Goal: Transaction & Acquisition: Purchase product/service

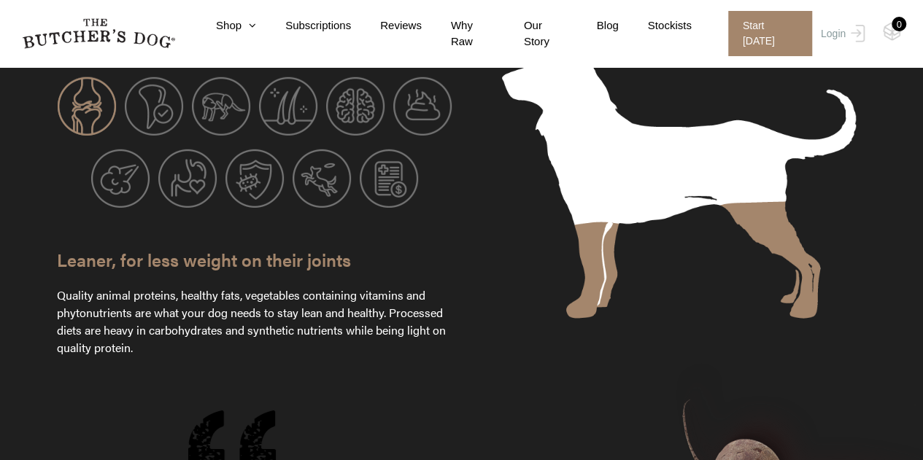
scroll to position [2098, 0]
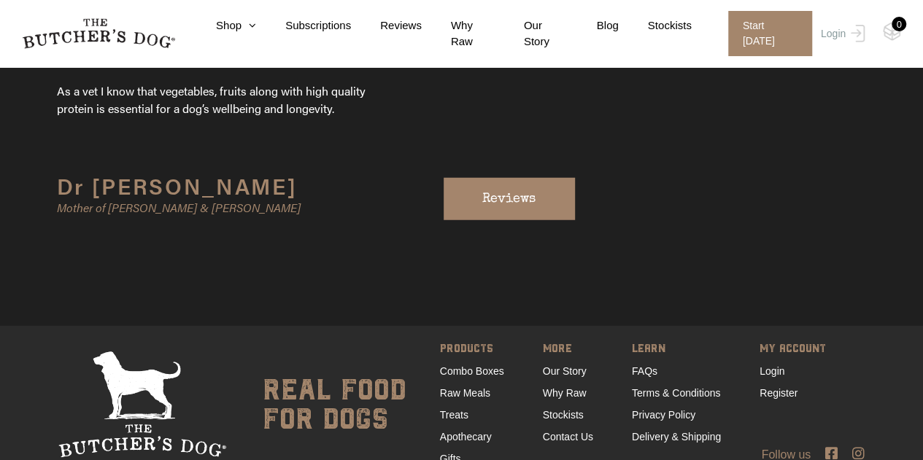
scroll to position [4612, 0]
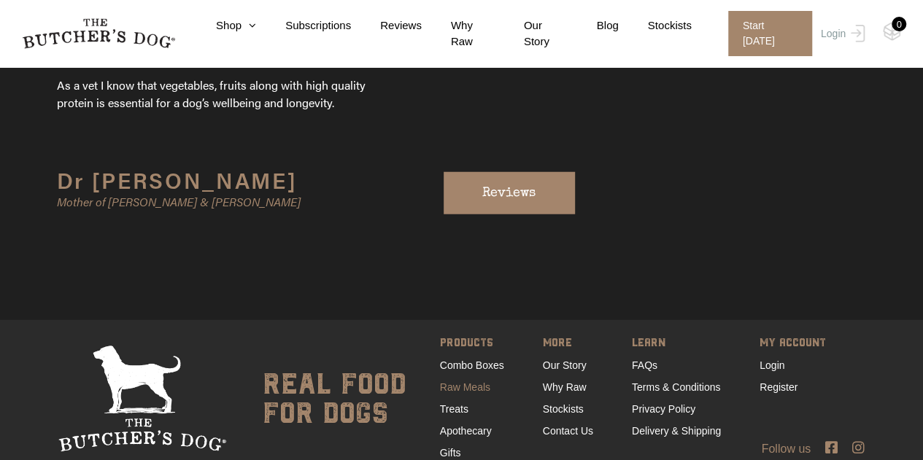
click at [479, 381] on link "Raw Meals" at bounding box center [465, 387] width 50 height 12
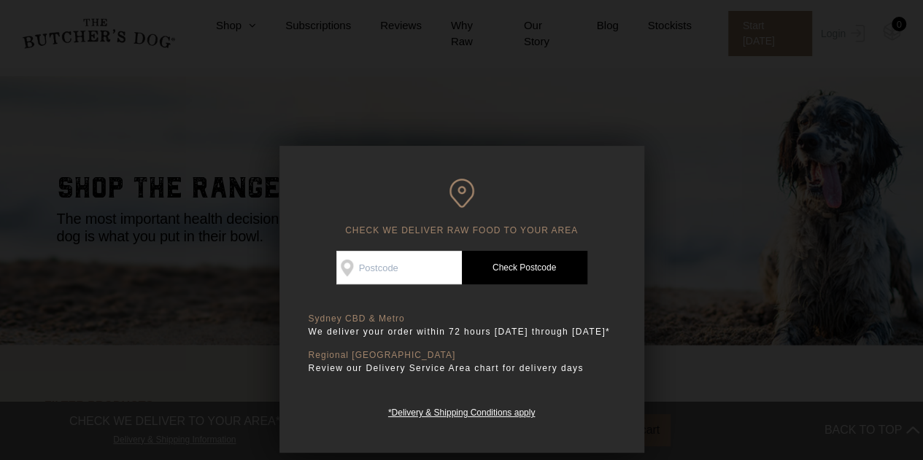
scroll to position [21, 0]
click at [410, 276] on input "Check Availability At" at bounding box center [398, 268] width 125 height 34
type input "2222"
click at [536, 282] on link "Check Postcode" at bounding box center [524, 268] width 125 height 34
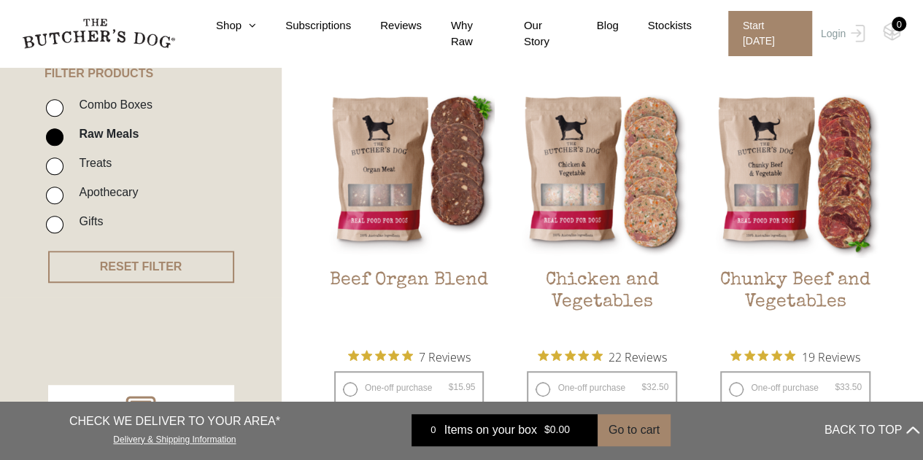
scroll to position [354, 0]
click at [0, 123] on div "FILTER PRODUCTS - Combo Boxes Raw Meals Treats Apothecary Gifts" at bounding box center [141, 126] width 282 height 228
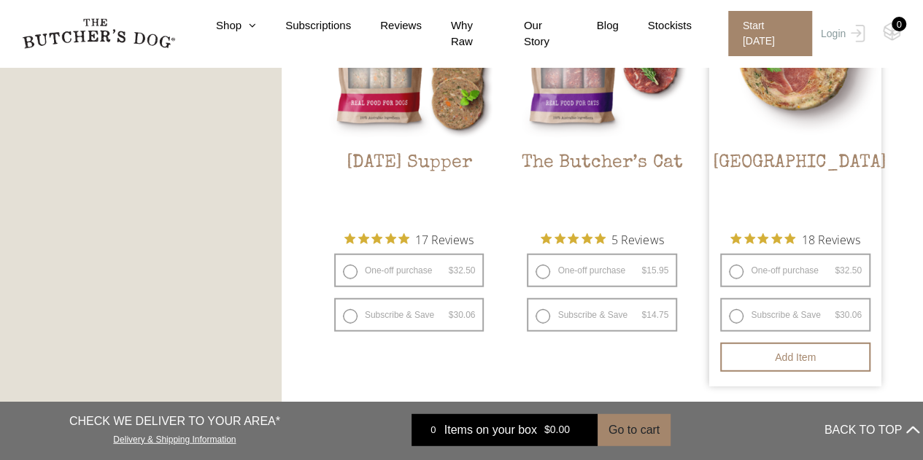
scroll to position [1747, 0]
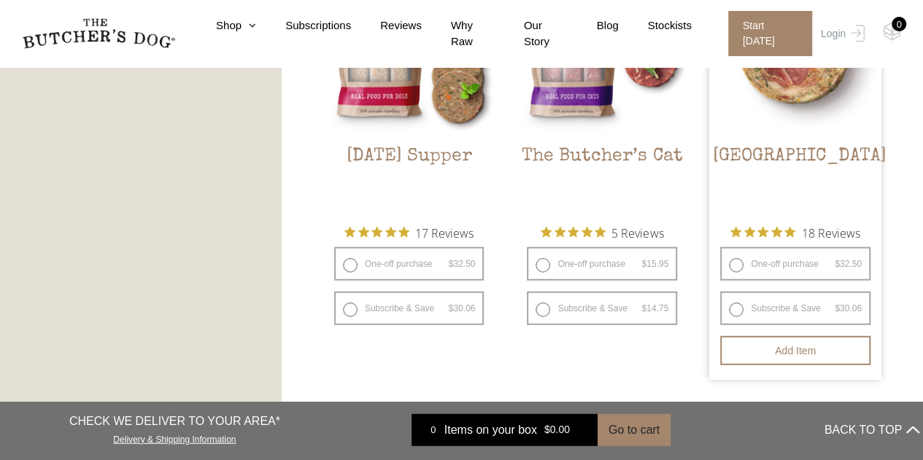
click at [792, 122] on img at bounding box center [795, 48] width 172 height 172
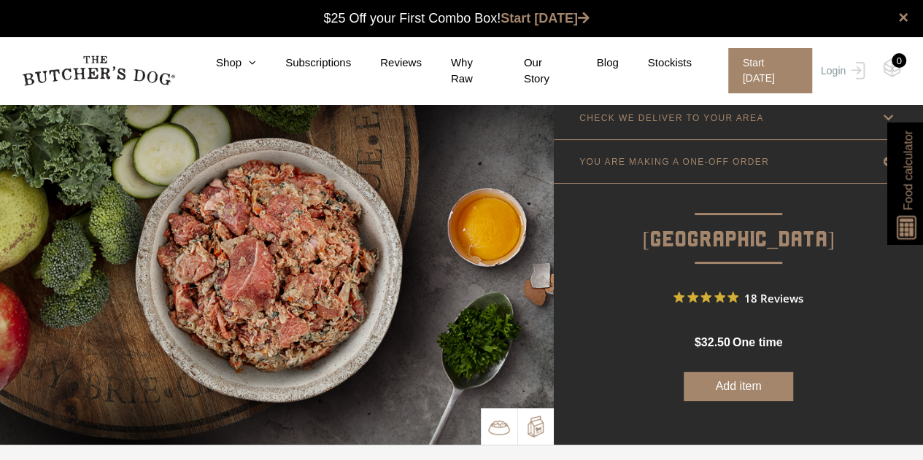
click at [535, 437] on p at bounding box center [535, 426] width 36 height 36
click at [544, 424] on img at bounding box center [535, 427] width 22 height 22
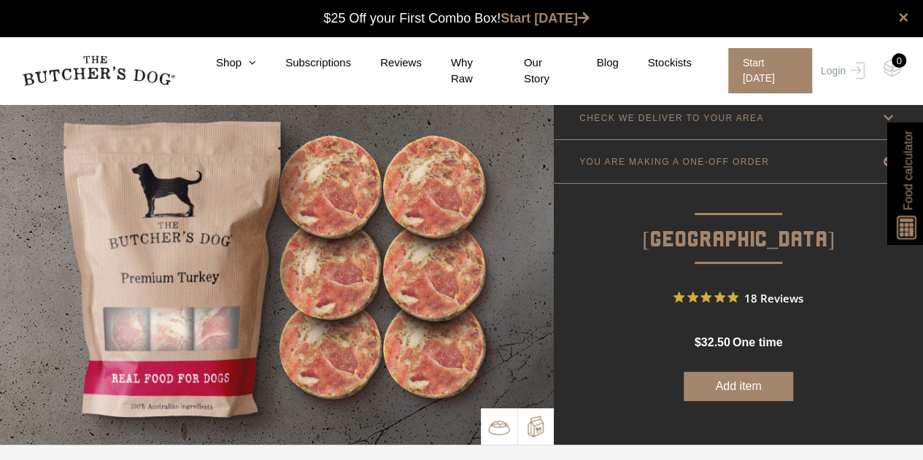
click at [506, 424] on img at bounding box center [499, 428] width 22 height 22
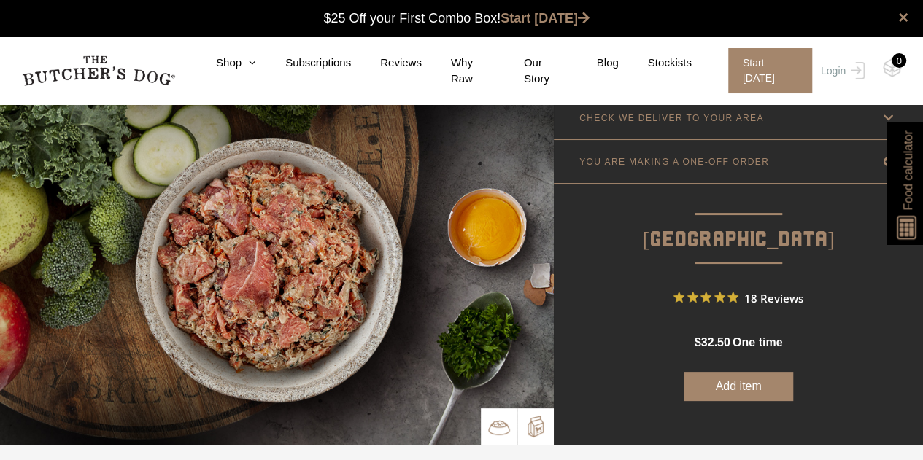
click at [533, 426] on img at bounding box center [535, 427] width 22 height 22
